Goal: Check status: Check status

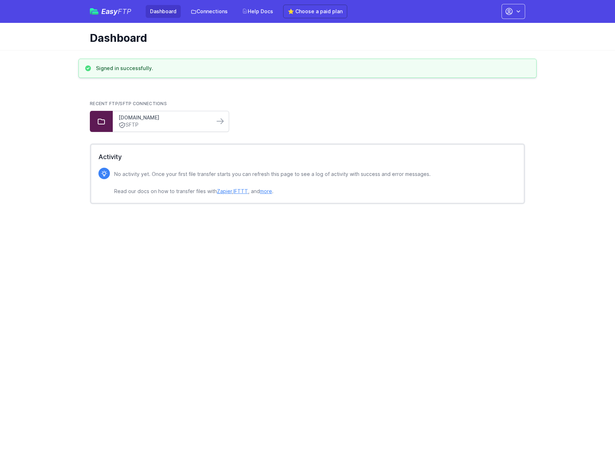
click at [190, 120] on link "[DOMAIN_NAME]" at bounding box center [163, 117] width 90 height 7
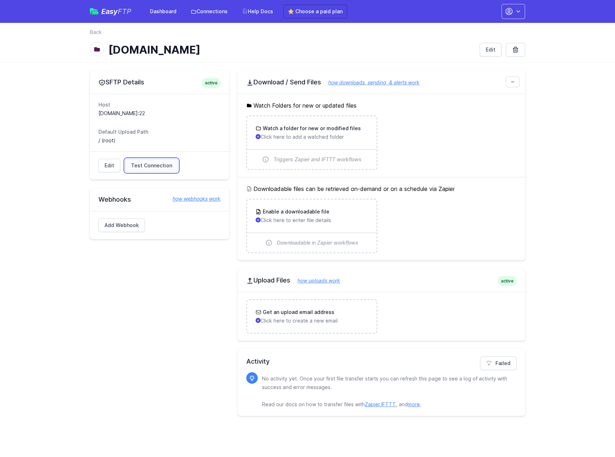
click at [136, 165] on span "Test Connection" at bounding box center [151, 165] width 41 height 7
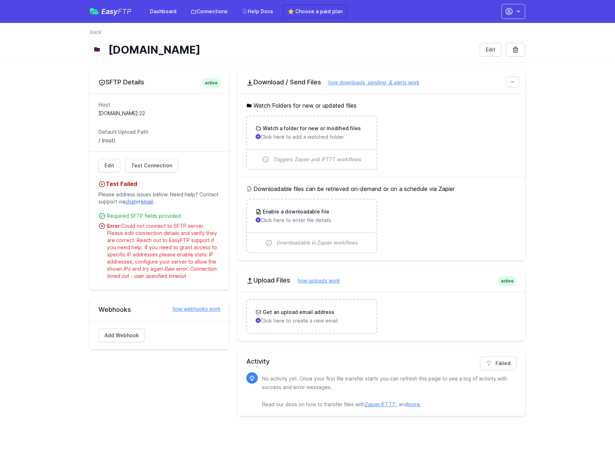
click at [25, 199] on main "SFTP Details active Host [DOMAIN_NAME]:22 Default Upload Path / (root) Edit Tes…" at bounding box center [307, 243] width 615 height 363
click at [36, 163] on main "SFTP Details active Host [DOMAIN_NAME]:22 Default Upload Path / (root) Edit Tes…" at bounding box center [307, 243] width 615 height 363
